Goal: Navigation & Orientation: Go to known website

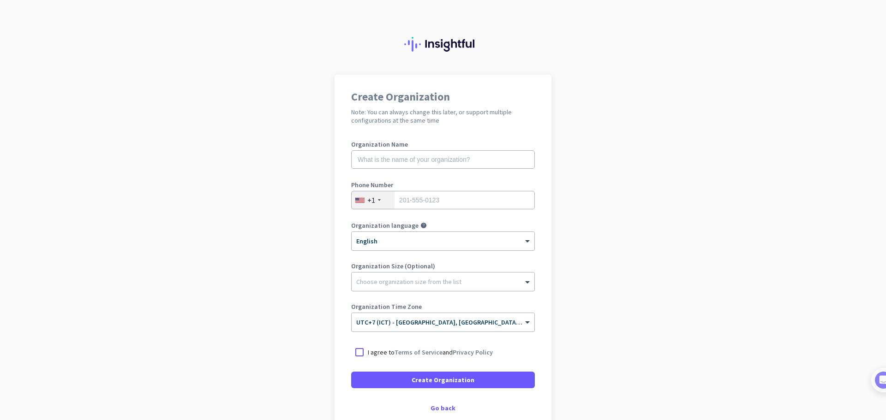
scroll to position [54, 0]
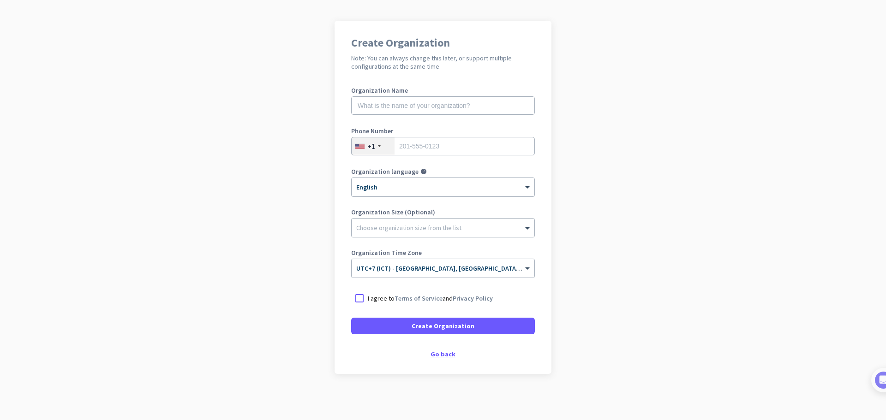
click at [437, 356] on div "Go back" at bounding box center [443, 354] width 184 height 6
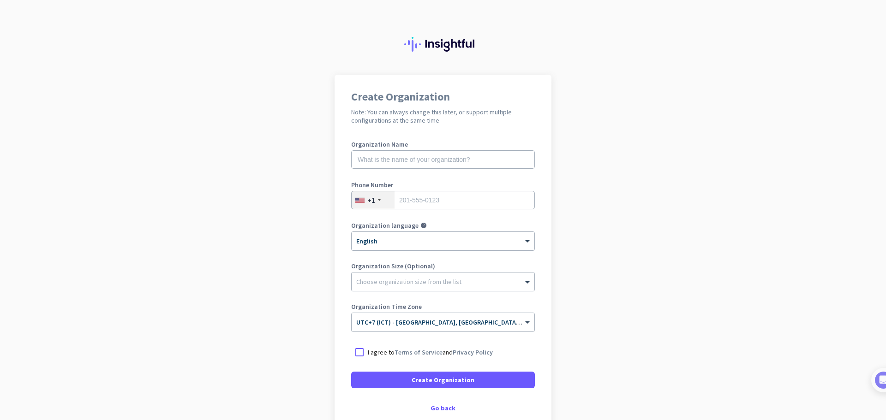
drag, startPoint x: 358, startPoint y: 113, endPoint x: 454, endPoint y: 121, distance: 96.3
click at [454, 121] on h2 "Note: You can always change this later, or support multiple configurations at t…" at bounding box center [443, 116] width 184 height 17
click at [425, 121] on h2 "Note: You can always change this later, or support multiple configurations at t…" at bounding box center [443, 116] width 184 height 17
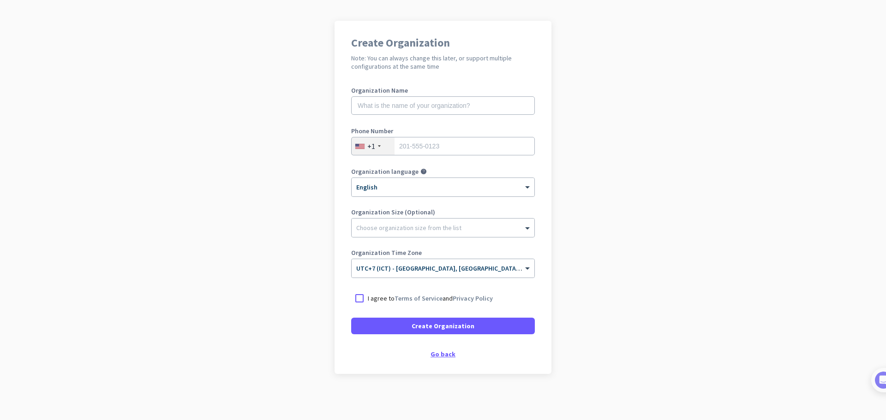
click at [437, 355] on div "Go back" at bounding box center [443, 354] width 184 height 6
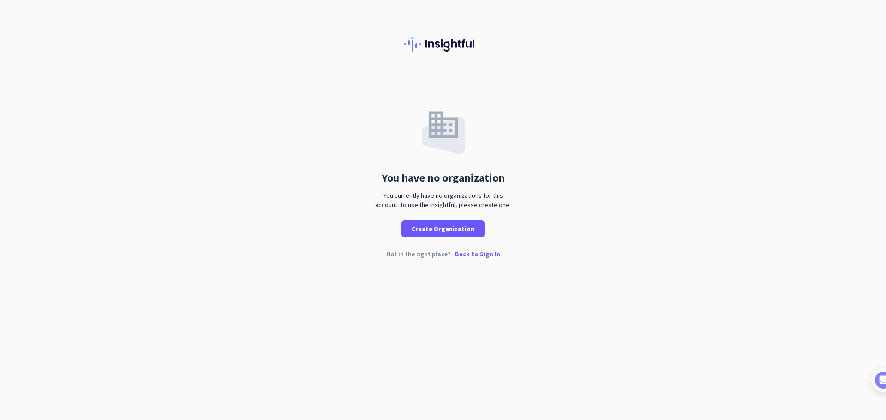
click at [474, 257] on p "Back to Sign In" at bounding box center [477, 254] width 45 height 6
